Goal: Task Accomplishment & Management: Complete application form

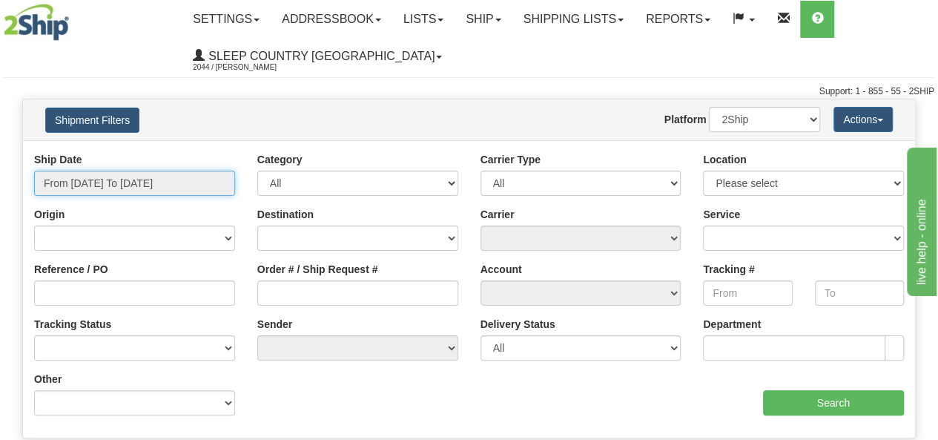
click at [148, 183] on input "From 09/17/2025 To 09/18/2025" at bounding box center [134, 183] width 201 height 25
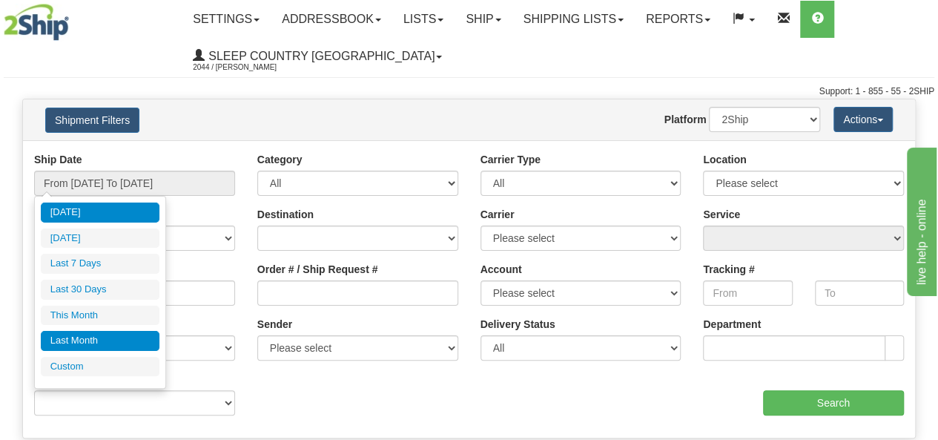
click at [141, 336] on li "Last Month" at bounding box center [100, 341] width 119 height 20
type input "From 08/01/2025 To 08/31/2025"
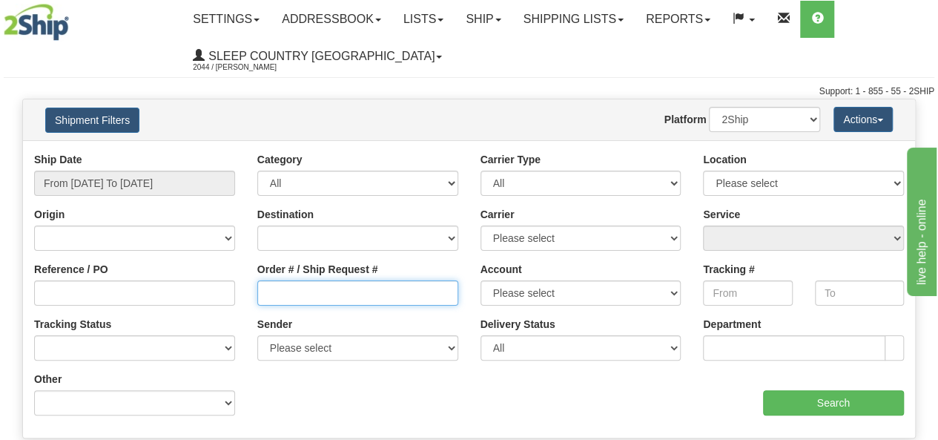
click at [303, 298] on input "Order # / Ship Request #" at bounding box center [357, 292] width 201 height 25
type input "9000I008773"
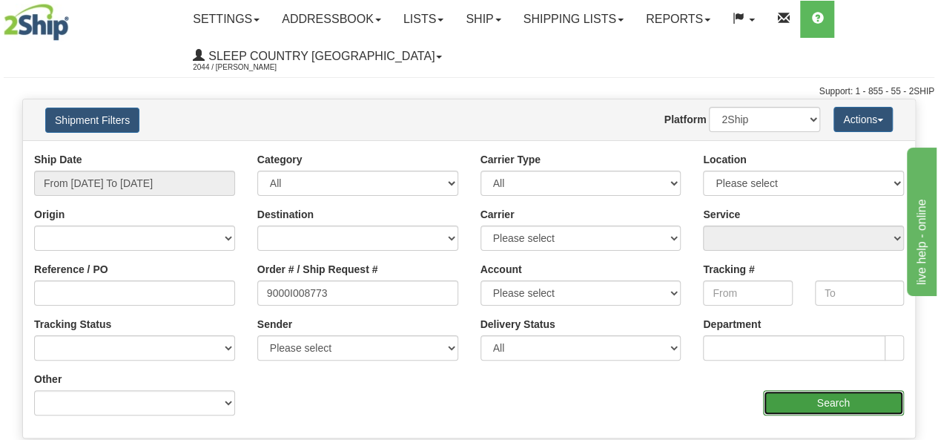
click at [771, 397] on input "Search" at bounding box center [834, 402] width 142 height 25
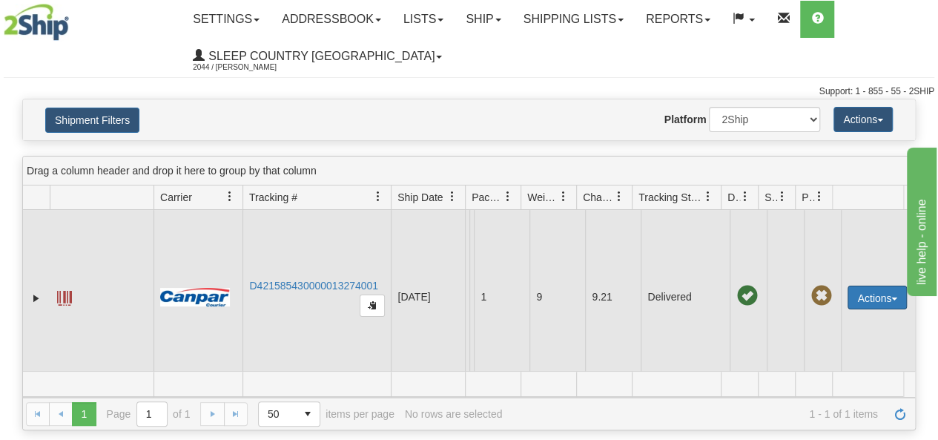
click at [888, 300] on button "Actions" at bounding box center [877, 298] width 59 height 24
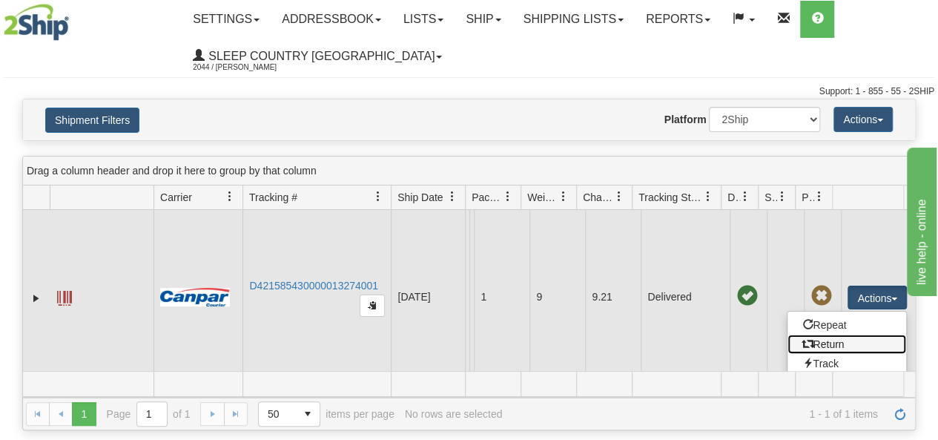
click at [827, 340] on link "Return" at bounding box center [847, 343] width 119 height 19
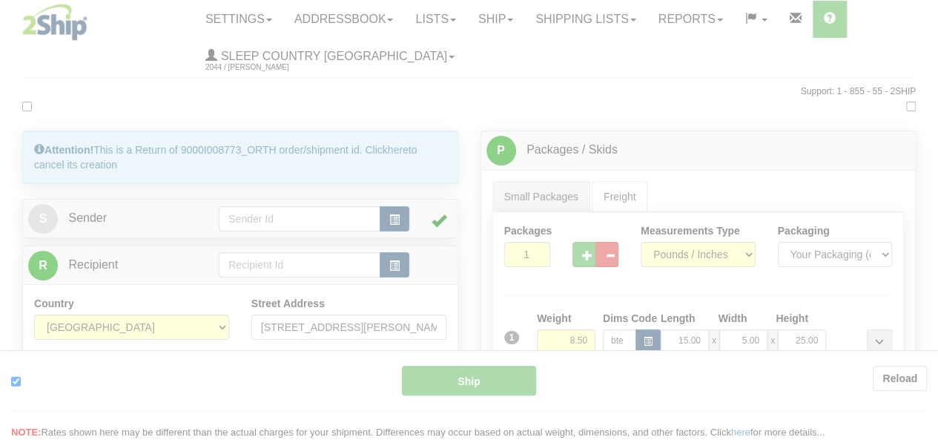
type input "1"
type input "14:04"
type input "16:00"
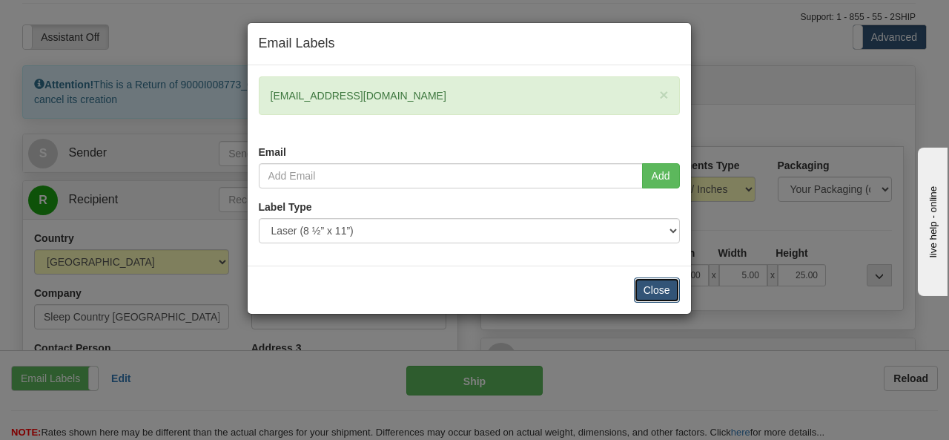
click at [649, 288] on button "Close" at bounding box center [657, 289] width 46 height 25
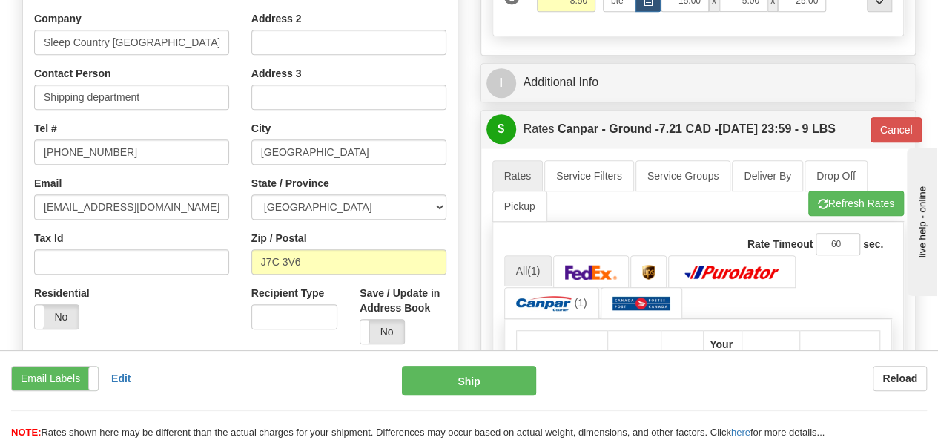
scroll to position [222, 0]
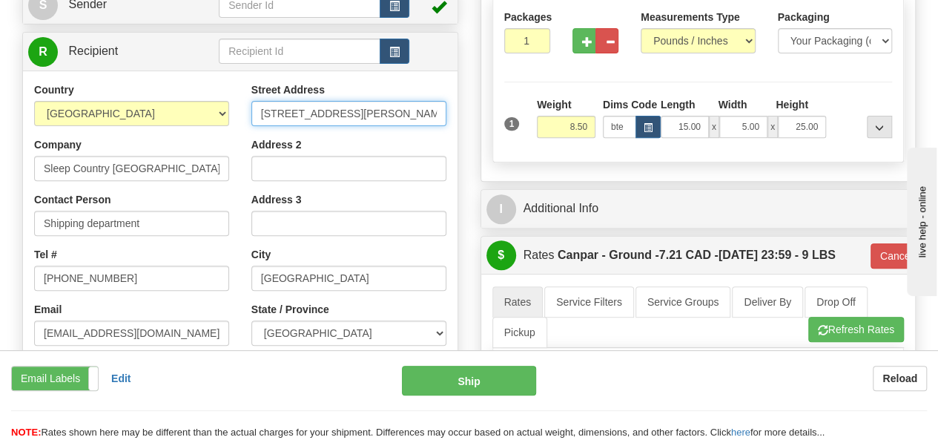
drag, startPoint x: 421, startPoint y: 112, endPoint x: 248, endPoint y: 110, distance: 172.8
click at [248, 110] on div "Street Address [STREET_ADDRESS][PERSON_NAME] Address 2 Address 3 City [GEOGRAPH…" at bounding box center [348, 281] width 217 height 399
type input "[STREET_ADDRESS]"
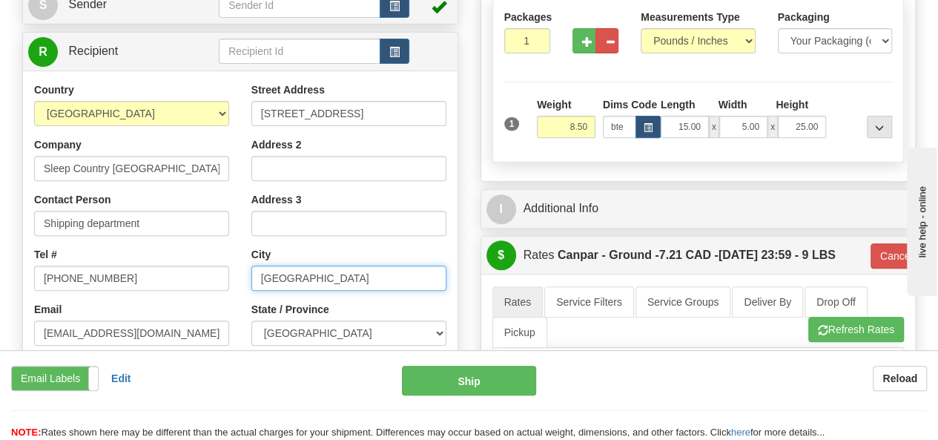
drag, startPoint x: 108, startPoint y: 272, endPoint x: 98, endPoint y: 272, distance: 10.4
click at [98, 272] on div "Country [GEOGRAPHIC_DATA] [GEOGRAPHIC_DATA] [GEOGRAPHIC_DATA] [GEOGRAPHIC_DATA]…" at bounding box center [240, 281] width 435 height 399
type input "[GEOGRAPHIC_DATA]"
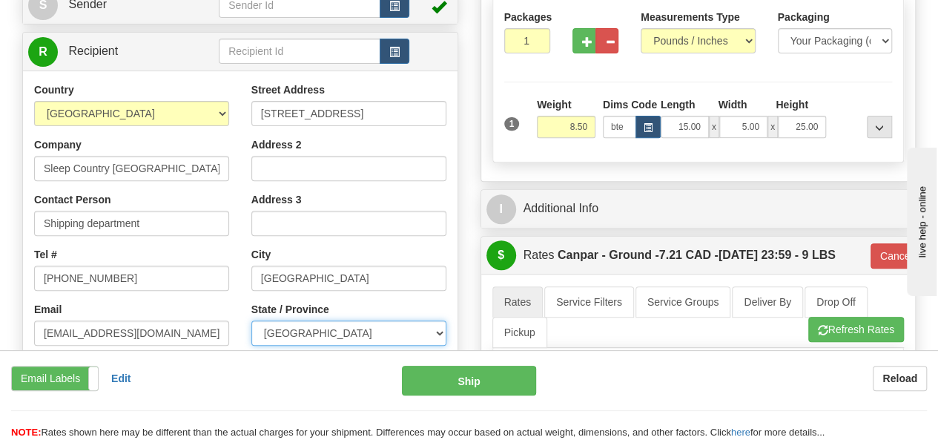
click at [397, 337] on select "[GEOGRAPHIC_DATA] [GEOGRAPHIC_DATA] [GEOGRAPHIC_DATA] [GEOGRAPHIC_DATA] [GEOGRA…" at bounding box center [348, 332] width 195 height 25
select select "ON"
click at [251, 320] on select "[GEOGRAPHIC_DATA] [GEOGRAPHIC_DATA] [GEOGRAPHIC_DATA] [GEOGRAPHIC_DATA] [GEOGRA…" at bounding box center [348, 332] width 195 height 25
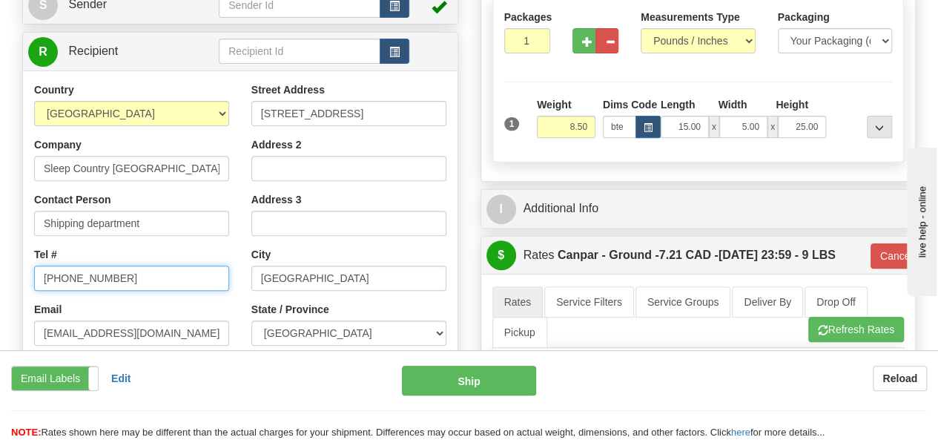
drag, startPoint x: 106, startPoint y: 277, endPoint x: 16, endPoint y: 277, distance: 89.7
click at [16, 277] on div "Attention! This is a Return of 9000I008773_ORTH order/shipment id. Click here t…" at bounding box center [240, 255] width 458 height 676
type input "289-"
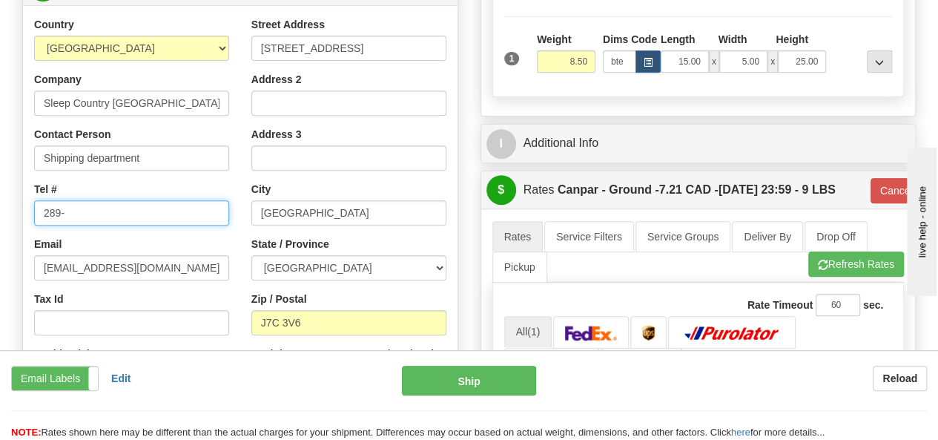
scroll to position [371, 0]
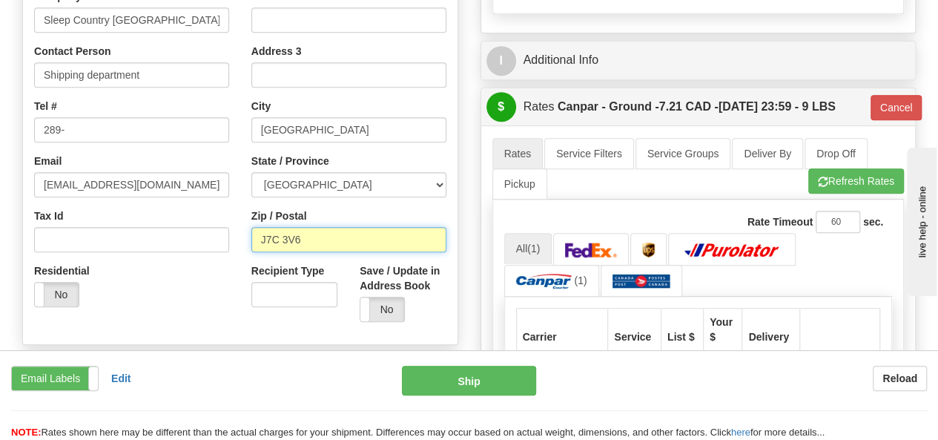
drag, startPoint x: 320, startPoint y: 240, endPoint x: 190, endPoint y: 241, distance: 130.5
click at [190, 241] on div "Country [GEOGRAPHIC_DATA] [GEOGRAPHIC_DATA] [GEOGRAPHIC_DATA] [GEOGRAPHIC_DATA]…" at bounding box center [240, 133] width 435 height 399
type input "k8N 4Z6"
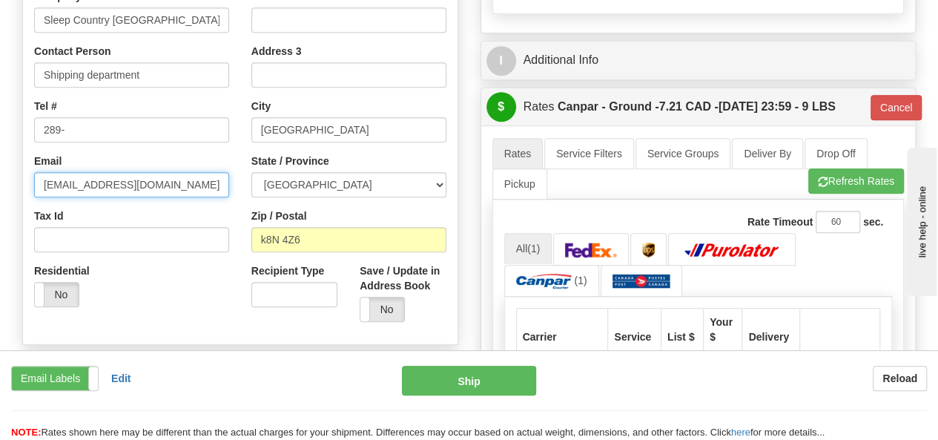
drag, startPoint x: 147, startPoint y: 184, endPoint x: 12, endPoint y: 183, distance: 135.0
click at [16, 185] on div "Attention! This is a Return of 9000I008773_ORTH order/shipment id. Click here t…" at bounding box center [240, 107] width 458 height 676
type input "1"
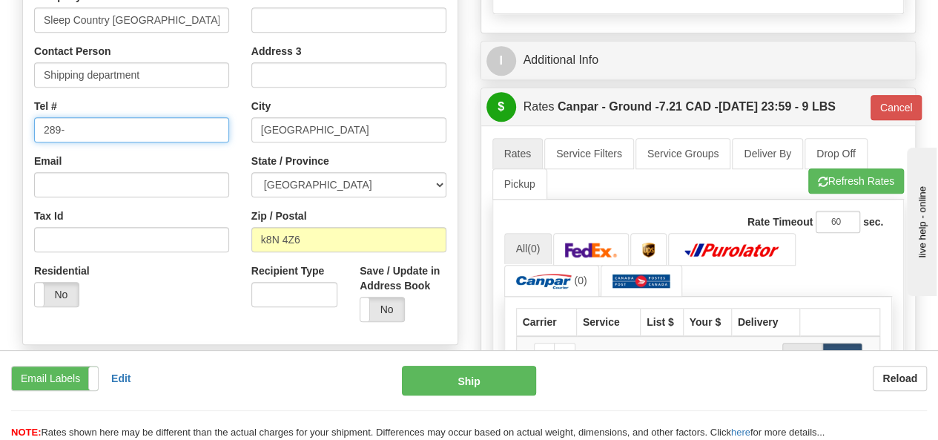
drag, startPoint x: 95, startPoint y: 128, endPoint x: 150, endPoint y: 110, distance: 57.7
click at [95, 128] on input "289-" at bounding box center [131, 129] width 195 height 25
type input "[PHONE_NUMBER]"
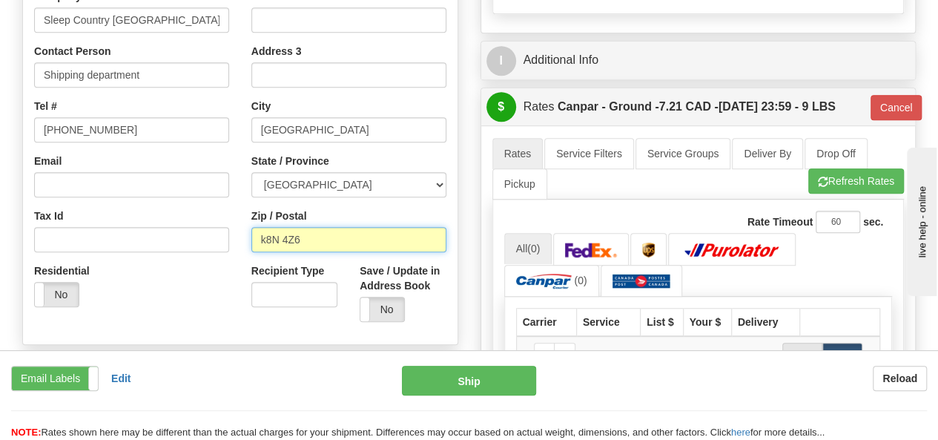
drag, startPoint x: 264, startPoint y: 241, endPoint x: 272, endPoint y: 240, distance: 8.3
click at [264, 241] on input "k8N 4Z6" at bounding box center [348, 239] width 195 height 25
click button "Delete" at bounding box center [0, 0] width 0 height 0
type input "kKN 4Z6"
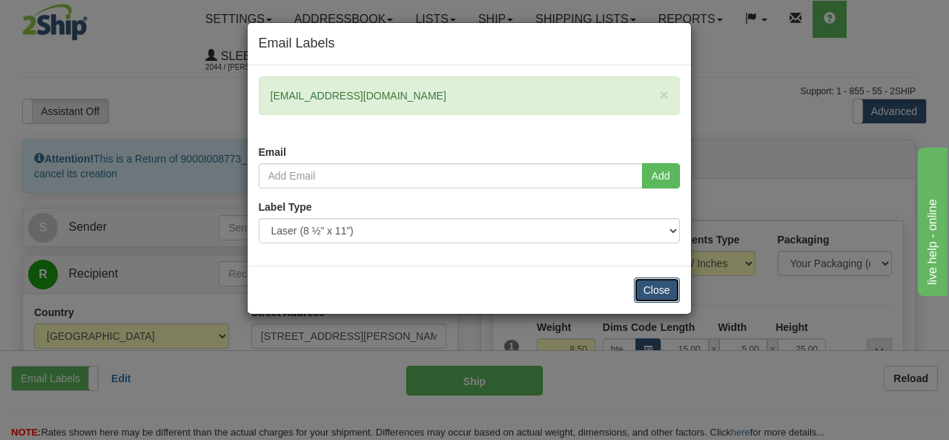
click at [644, 287] on button "Close" at bounding box center [657, 289] width 46 height 25
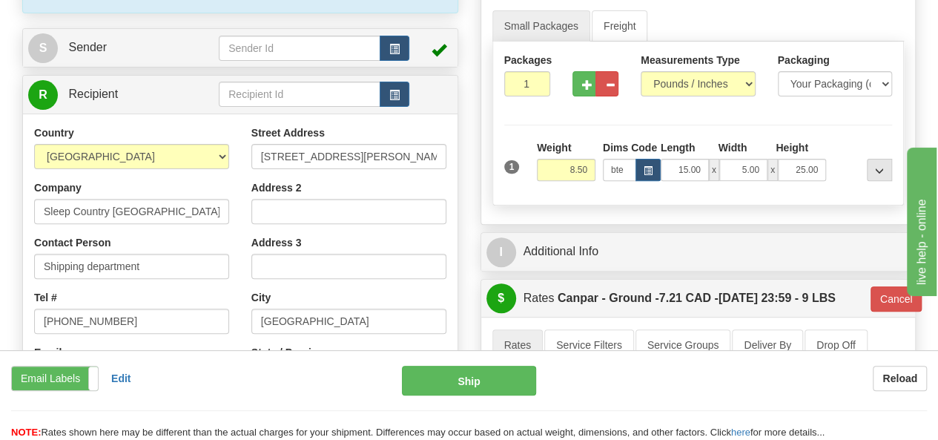
scroll to position [148, 0]
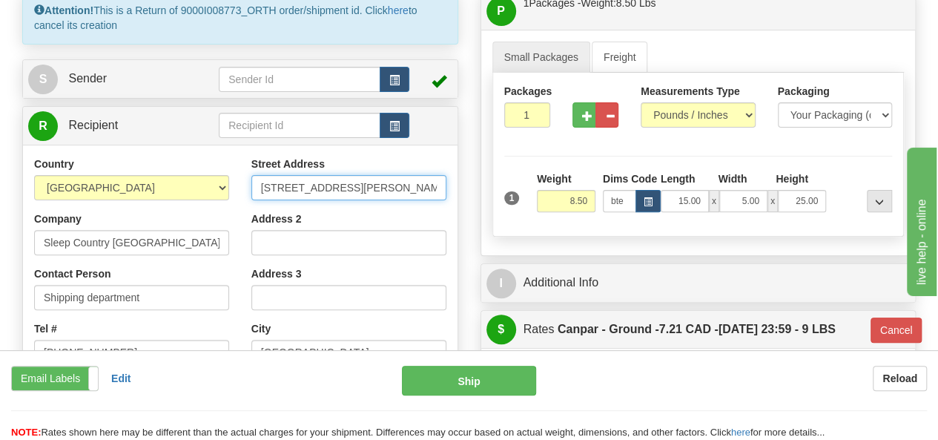
drag, startPoint x: 430, startPoint y: 184, endPoint x: 241, endPoint y: 159, distance: 190.7
click at [241, 159] on div "Street Address [STREET_ADDRESS][PERSON_NAME] Address 2 Address 3 City [GEOGRAPH…" at bounding box center [348, 355] width 217 height 399
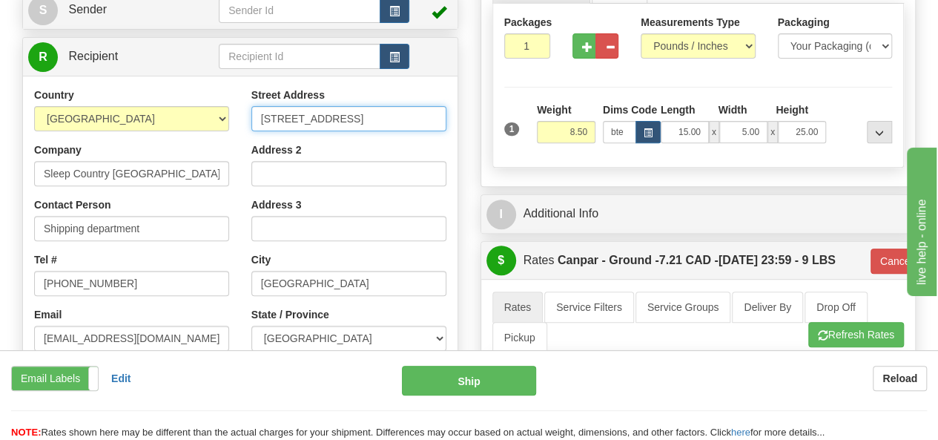
scroll to position [297, 0]
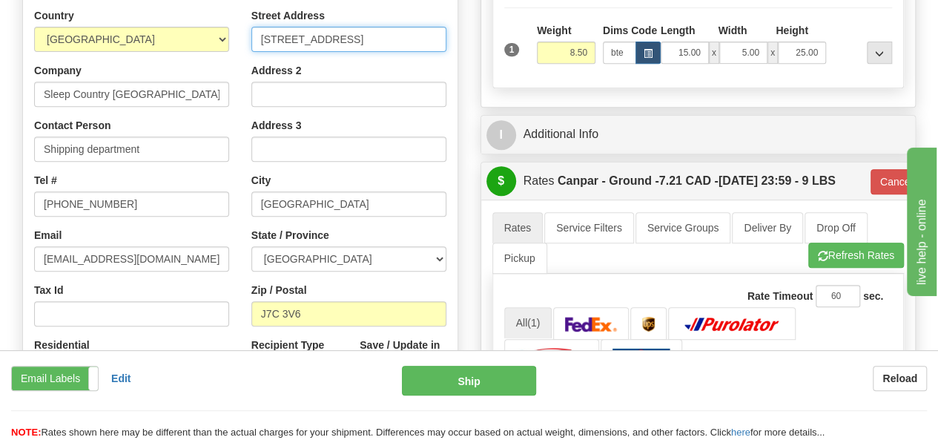
type input "[STREET_ADDRESS]"
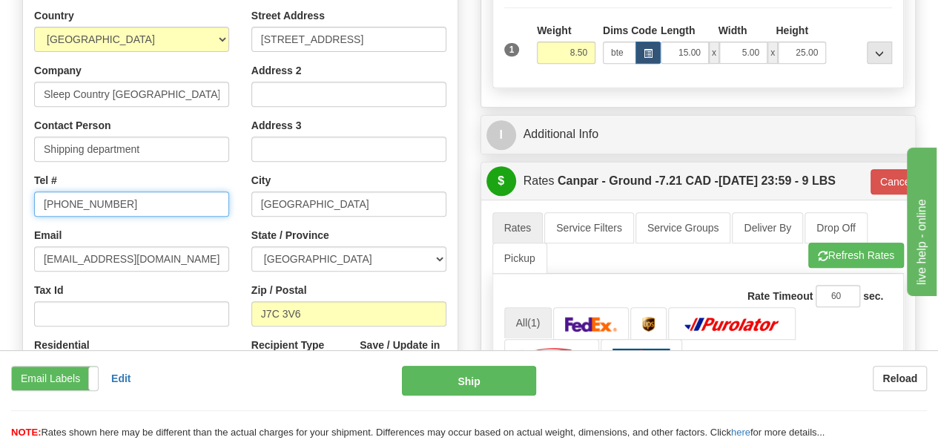
drag, startPoint x: 131, startPoint y: 208, endPoint x: 13, endPoint y: 201, distance: 118.1
click at [13, 201] on div "Attention! This is a Return of 9000I008773_ORTH order/shipment id. Click here t…" at bounding box center [240, 181] width 458 height 676
type input "[PHONE_NUMBER]"
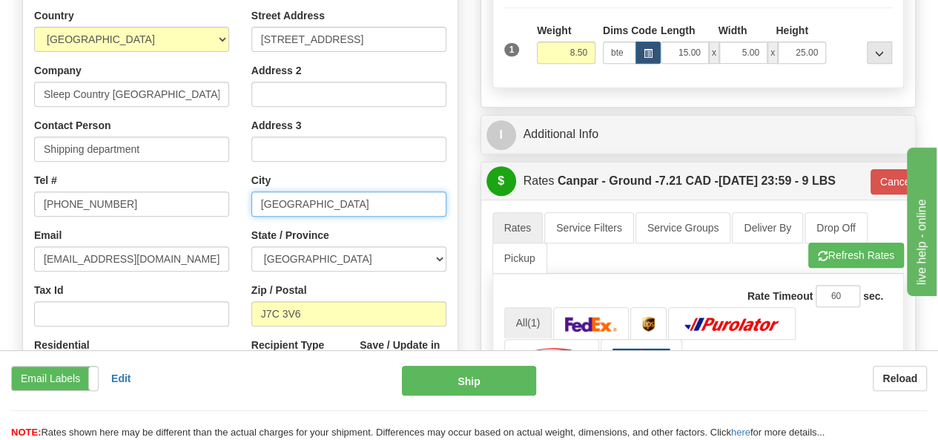
drag, startPoint x: 371, startPoint y: 207, endPoint x: 247, endPoint y: 210, distance: 123.9
click at [247, 210] on div "Street Address 520 College St East Address 2 Address 3 City Blainville State / …" at bounding box center [348, 207] width 217 height 399
type input "belleville"
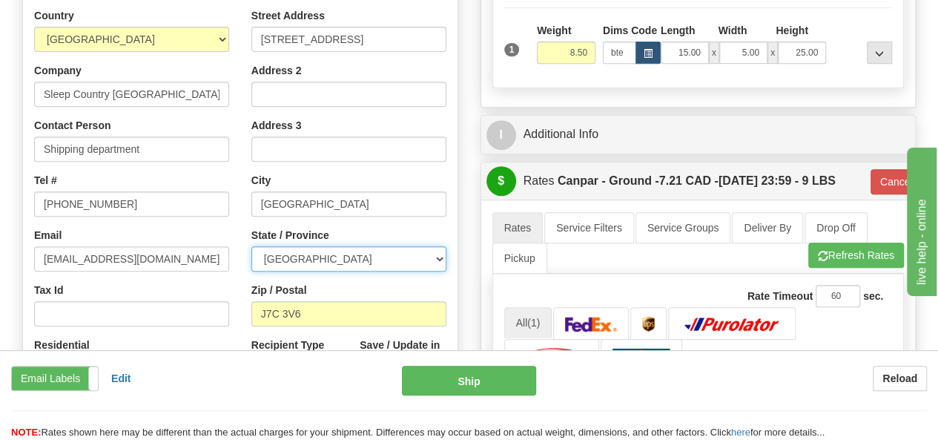
click at [432, 256] on select "[GEOGRAPHIC_DATA] [GEOGRAPHIC_DATA] [GEOGRAPHIC_DATA] [GEOGRAPHIC_DATA] [GEOGRA…" at bounding box center [348, 258] width 195 height 25
select select "ON"
click at [251, 246] on select "[GEOGRAPHIC_DATA] [GEOGRAPHIC_DATA] [GEOGRAPHIC_DATA] [GEOGRAPHIC_DATA] [GEOGRA…" at bounding box center [348, 258] width 195 height 25
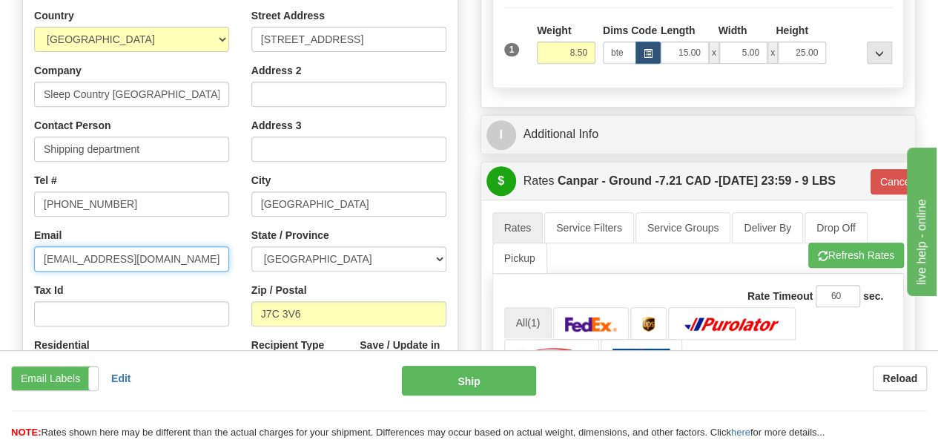
drag, startPoint x: 142, startPoint y: 257, endPoint x: 22, endPoint y: 263, distance: 120.3
click at [22, 263] on div "Attention! This is a Return of 9000I008773_ORTH order/shipment id. Click here t…" at bounding box center [240, 181] width 458 height 676
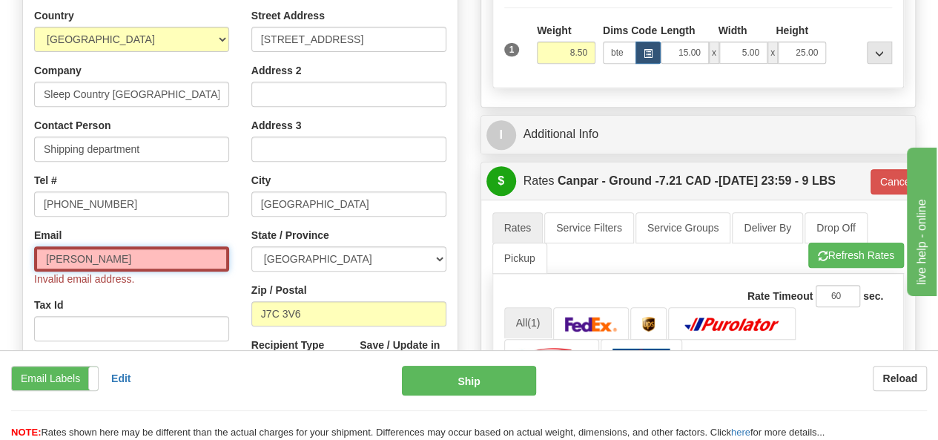
type input "Noemail@sleepcountry.ca"
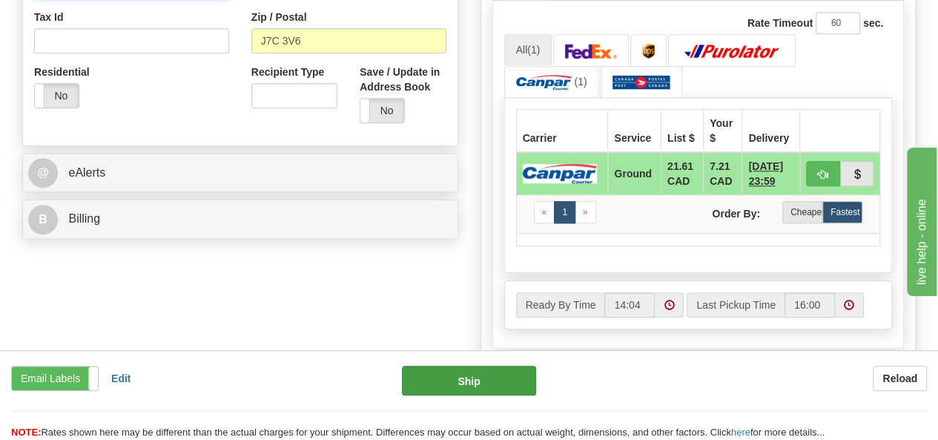
scroll to position [593, 0]
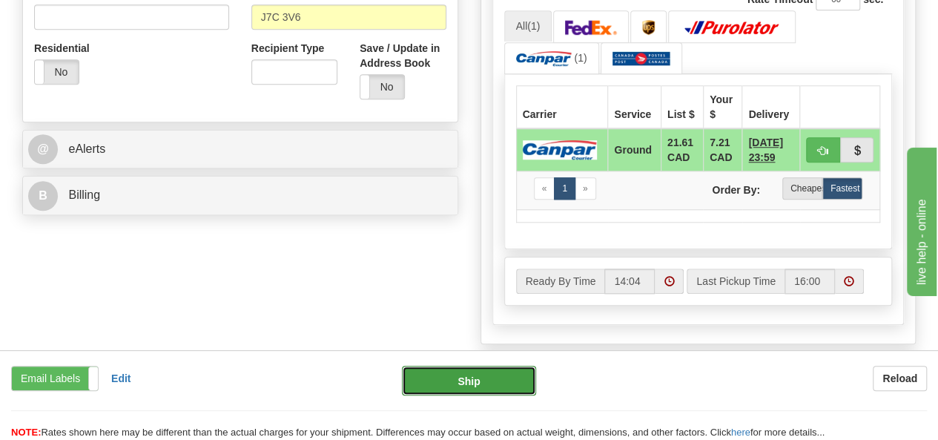
click at [464, 380] on button "Ship" at bounding box center [469, 381] width 134 height 30
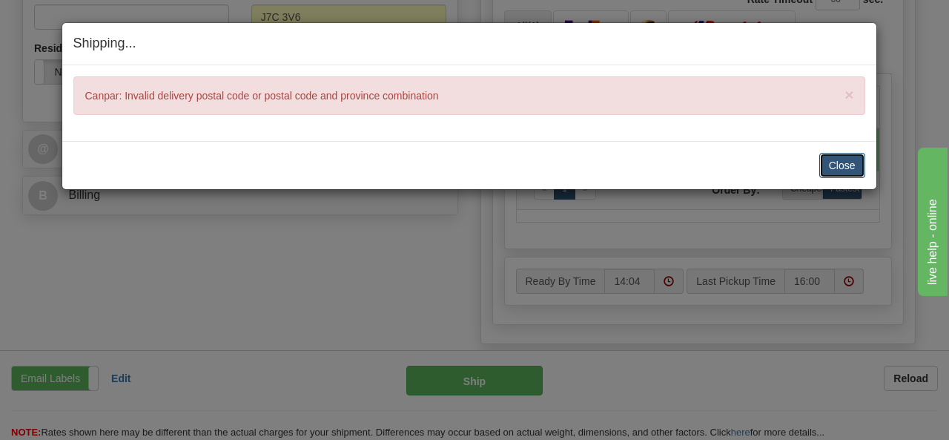
click at [831, 160] on button "Close" at bounding box center [842, 165] width 46 height 25
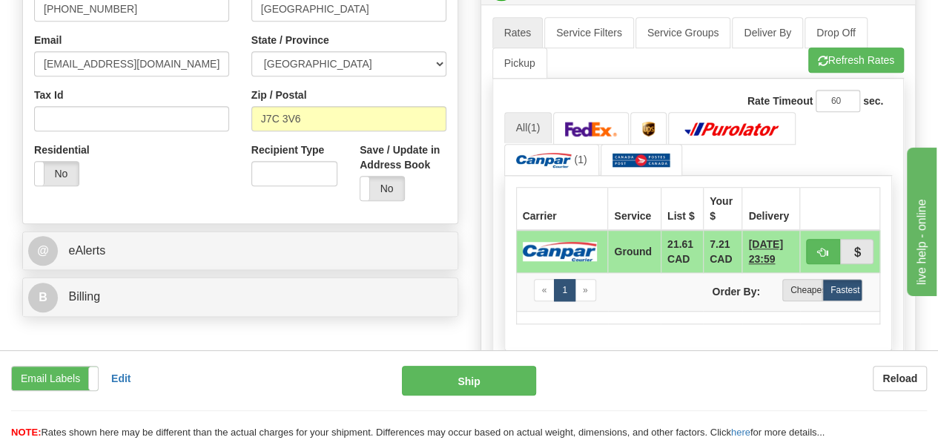
scroll to position [371, 0]
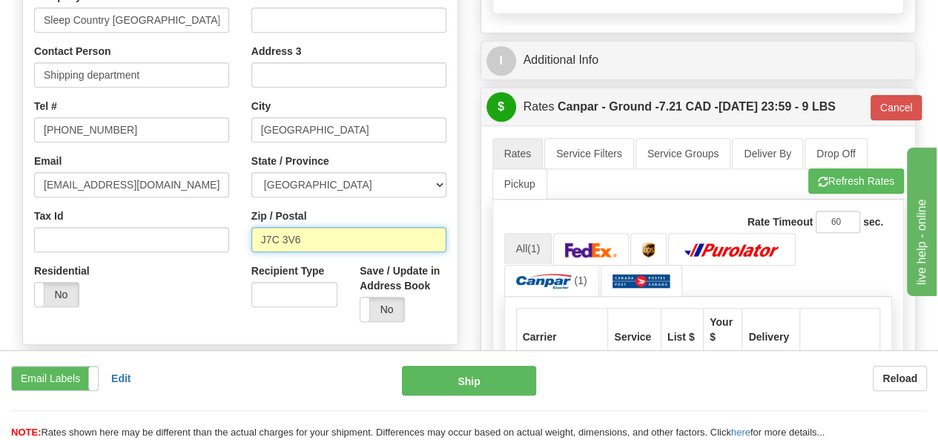
drag, startPoint x: 317, startPoint y: 243, endPoint x: 215, endPoint y: 237, distance: 101.7
click at [215, 237] on div "Country [GEOGRAPHIC_DATA] [GEOGRAPHIC_DATA] [GEOGRAPHIC_DATA] [GEOGRAPHIC_DATA]…" at bounding box center [240, 133] width 435 height 399
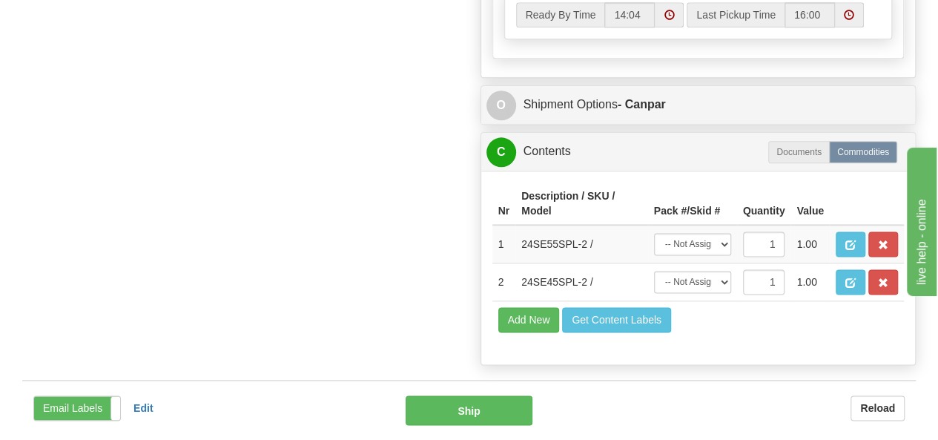
scroll to position [890, 0]
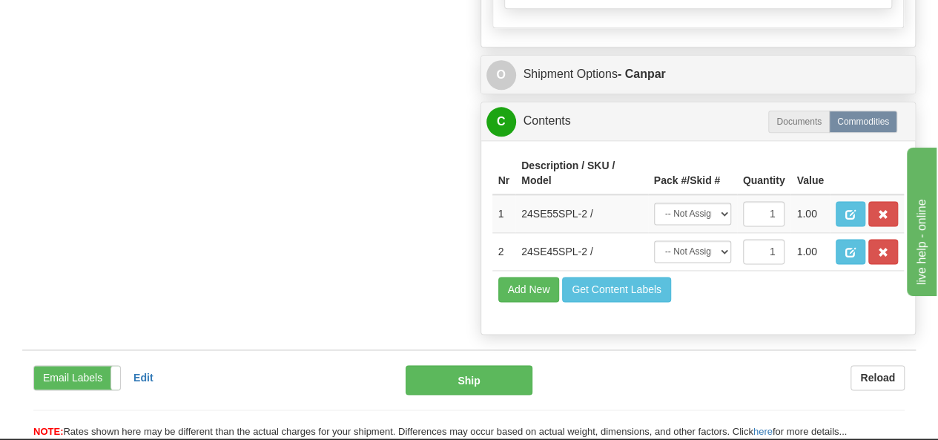
type input "K8N 4Z6"
type input "1"
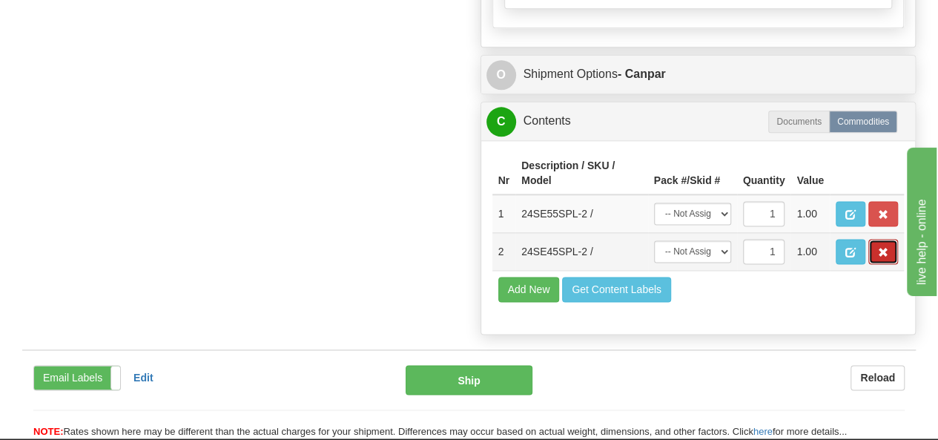
click at [883, 248] on span "button" at bounding box center [883, 253] width 10 height 10
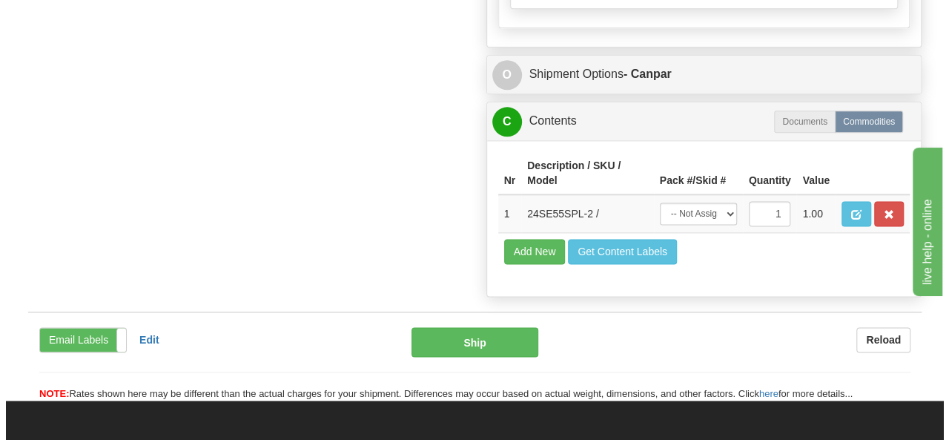
scroll to position [964, 0]
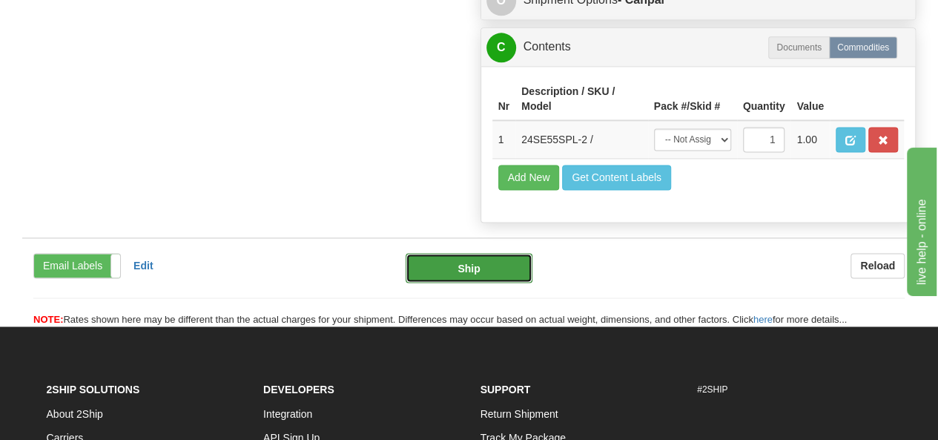
click at [489, 265] on button "Ship" at bounding box center [469, 268] width 127 height 30
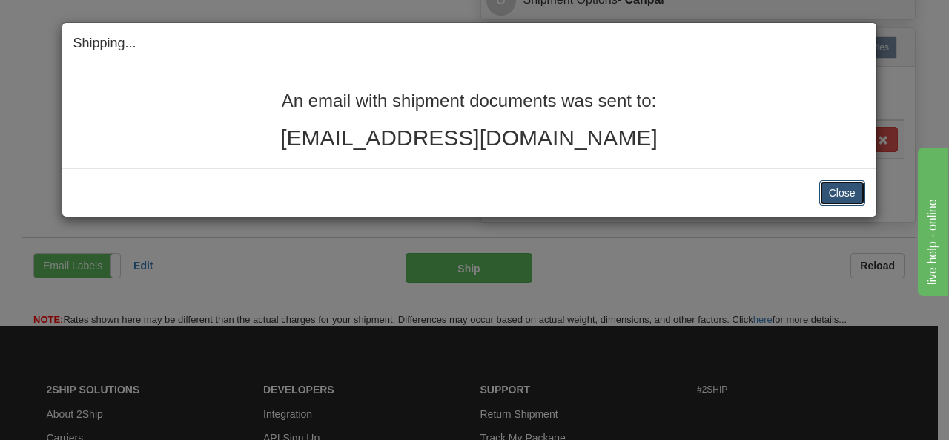
click at [839, 195] on button "Close" at bounding box center [842, 192] width 46 height 25
